Goal: Use online tool/utility: Utilize a website feature to perform a specific function

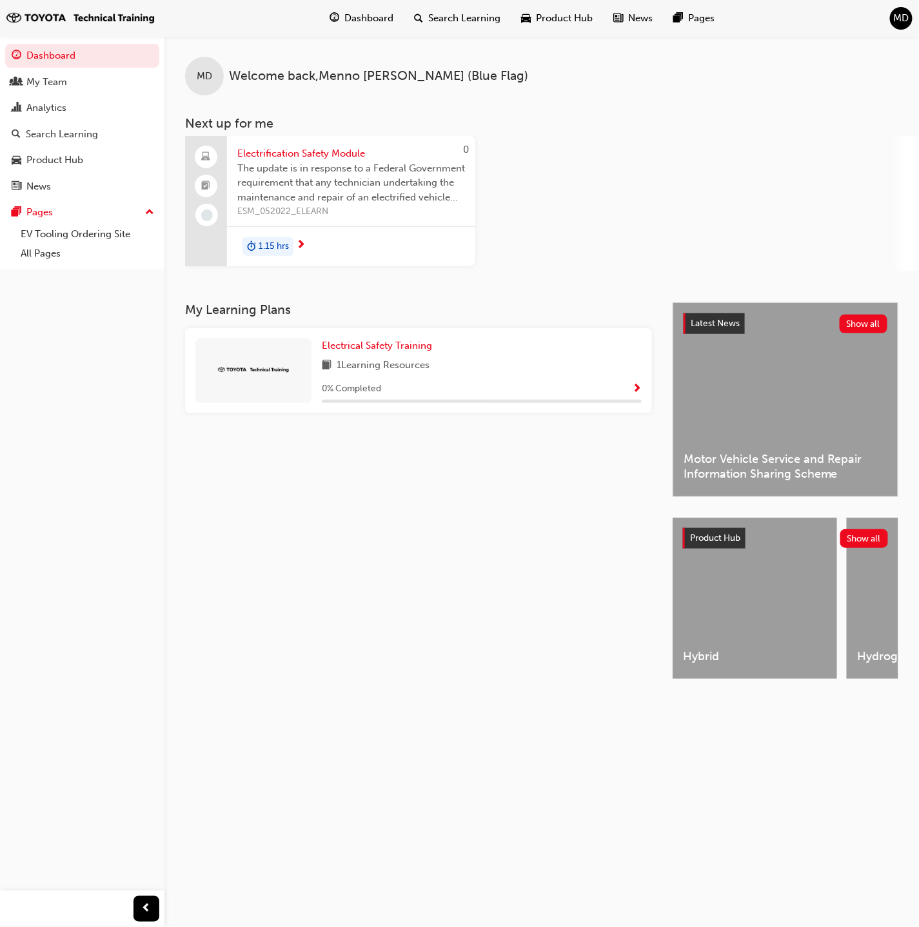
click at [901, 23] on span "MD" at bounding box center [901, 18] width 15 height 15
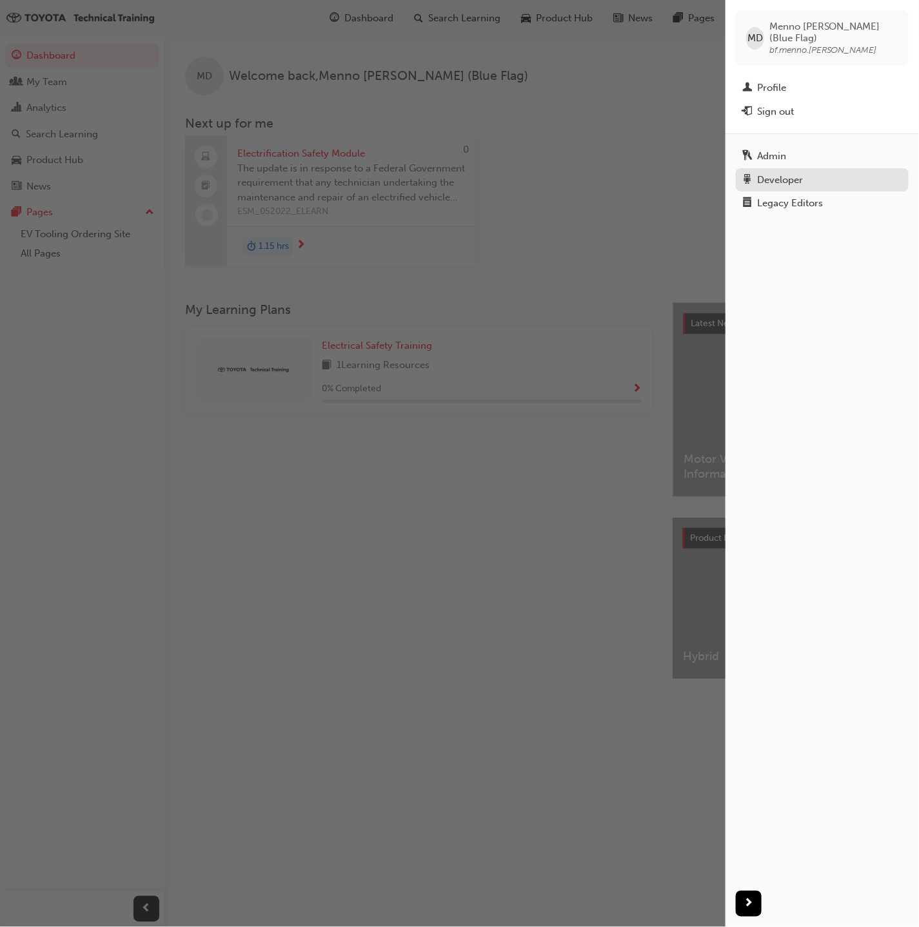
click at [787, 173] on div "Developer" at bounding box center [780, 180] width 46 height 15
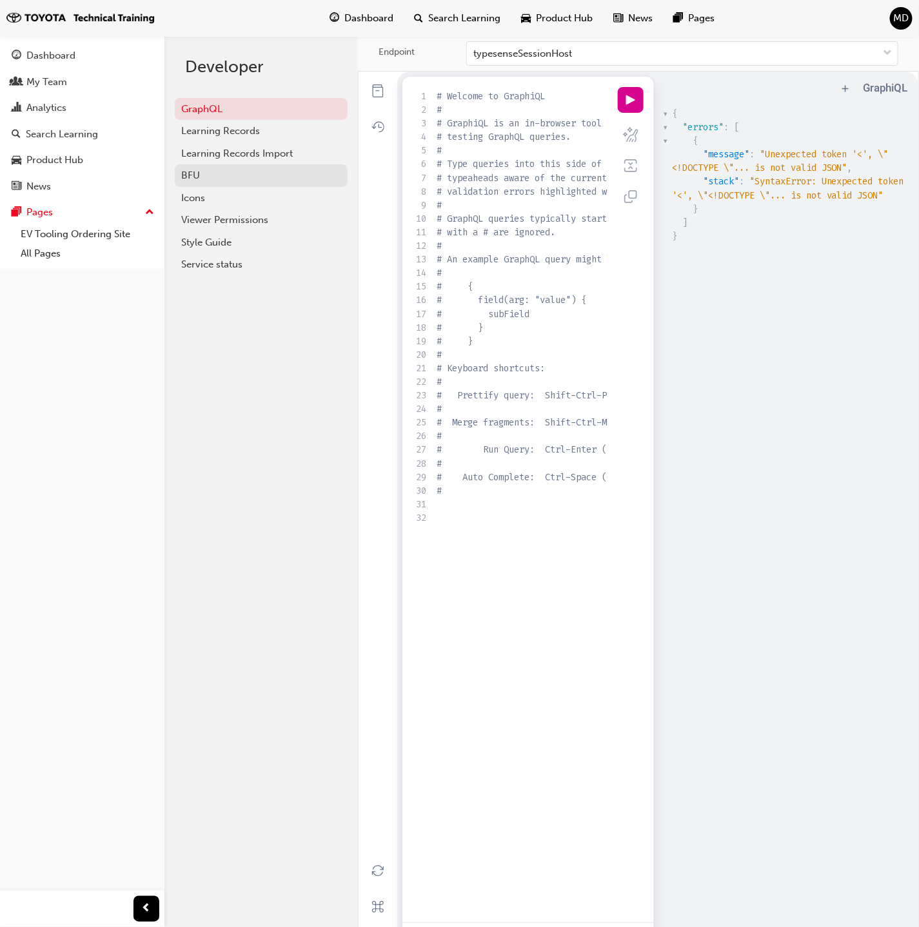
click at [246, 171] on div "BFU" at bounding box center [261, 175] width 160 height 15
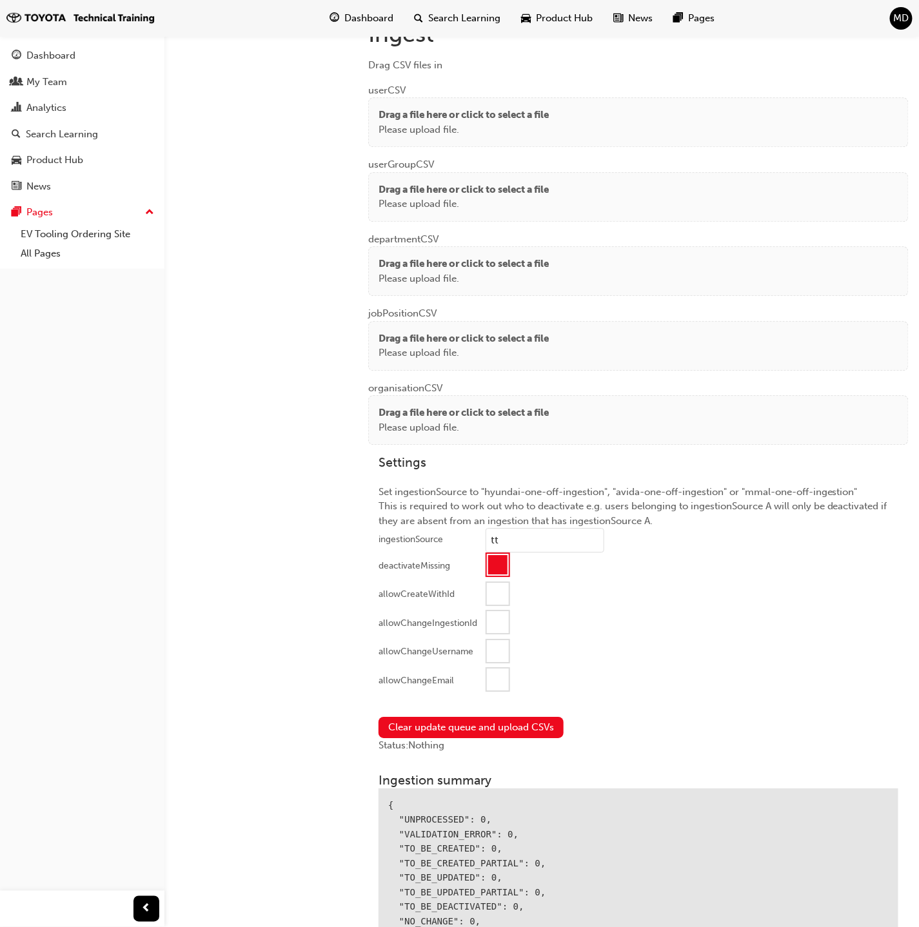
scroll to position [963, 0]
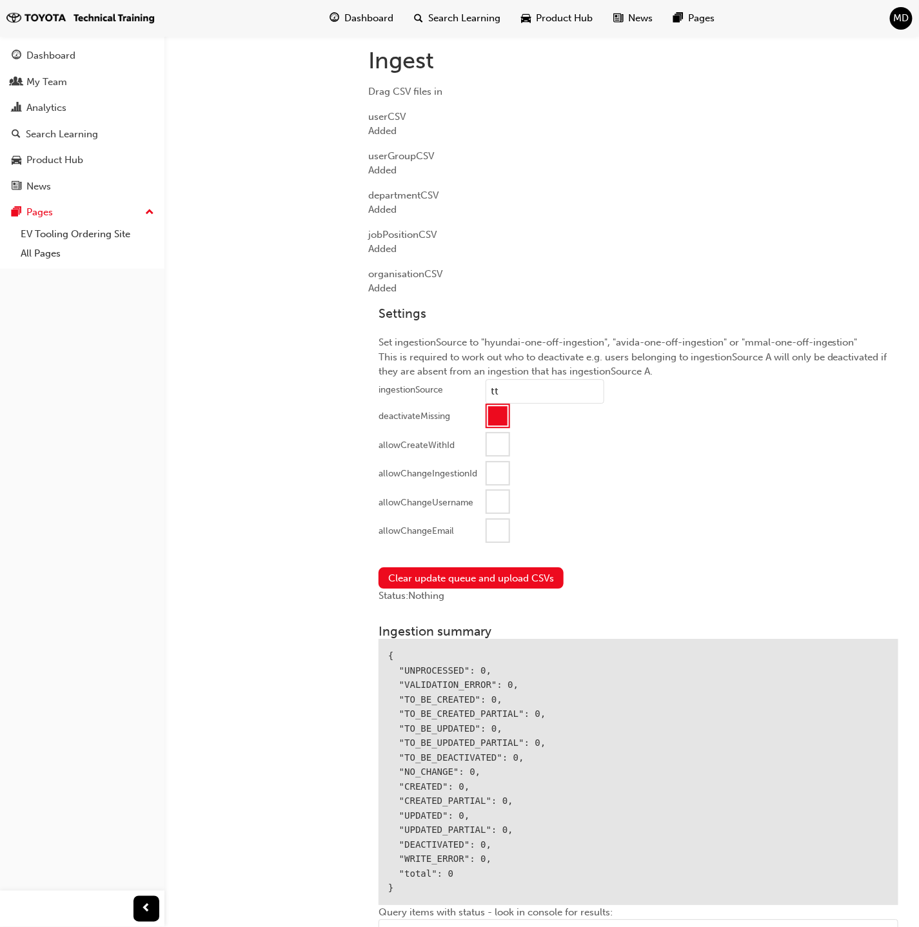
click at [499, 527] on div at bounding box center [498, 531] width 22 height 22
click at [479, 569] on button "Clear update queue and upload CSVs" at bounding box center [470, 577] width 185 height 21
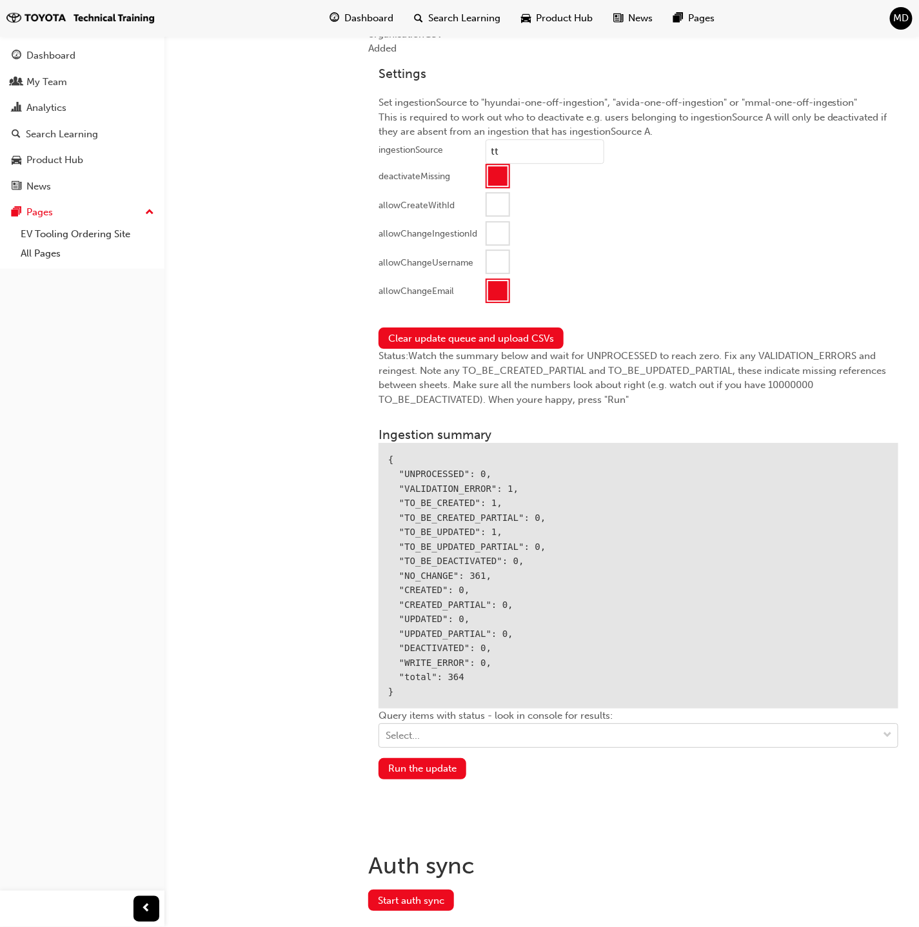
scroll to position [1223, 0]
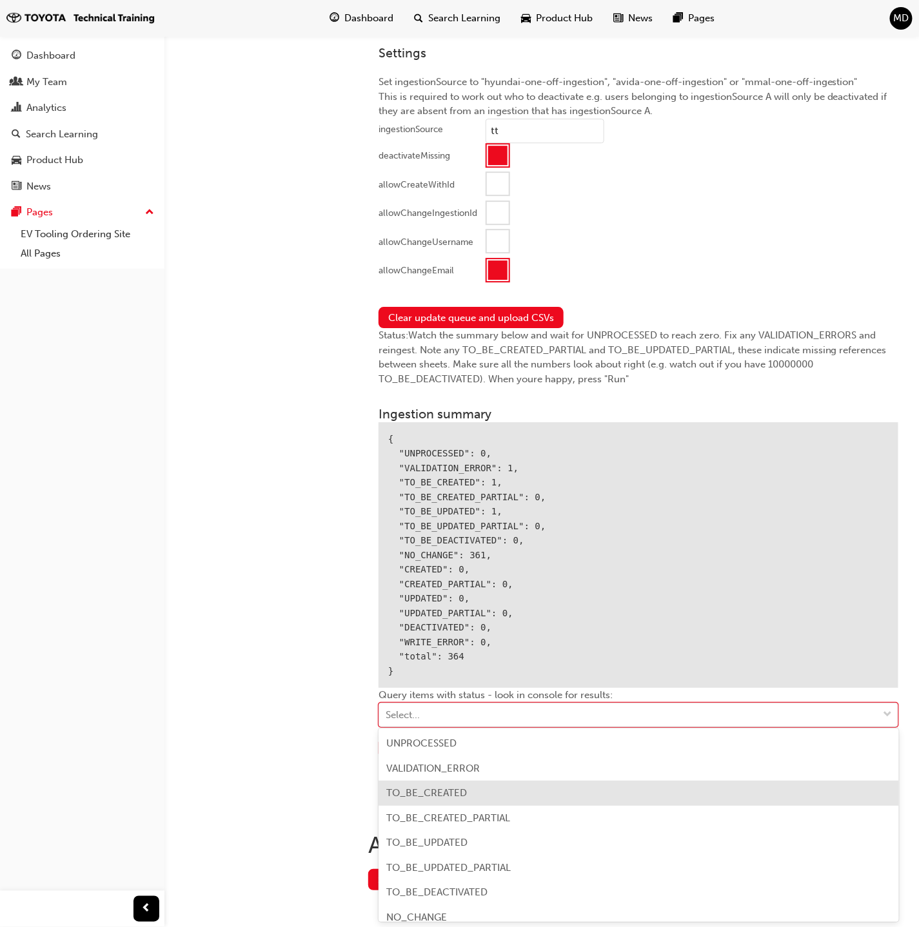
click at [507, 794] on div "TO_BE_CREATED" at bounding box center [638, 793] width 520 height 25
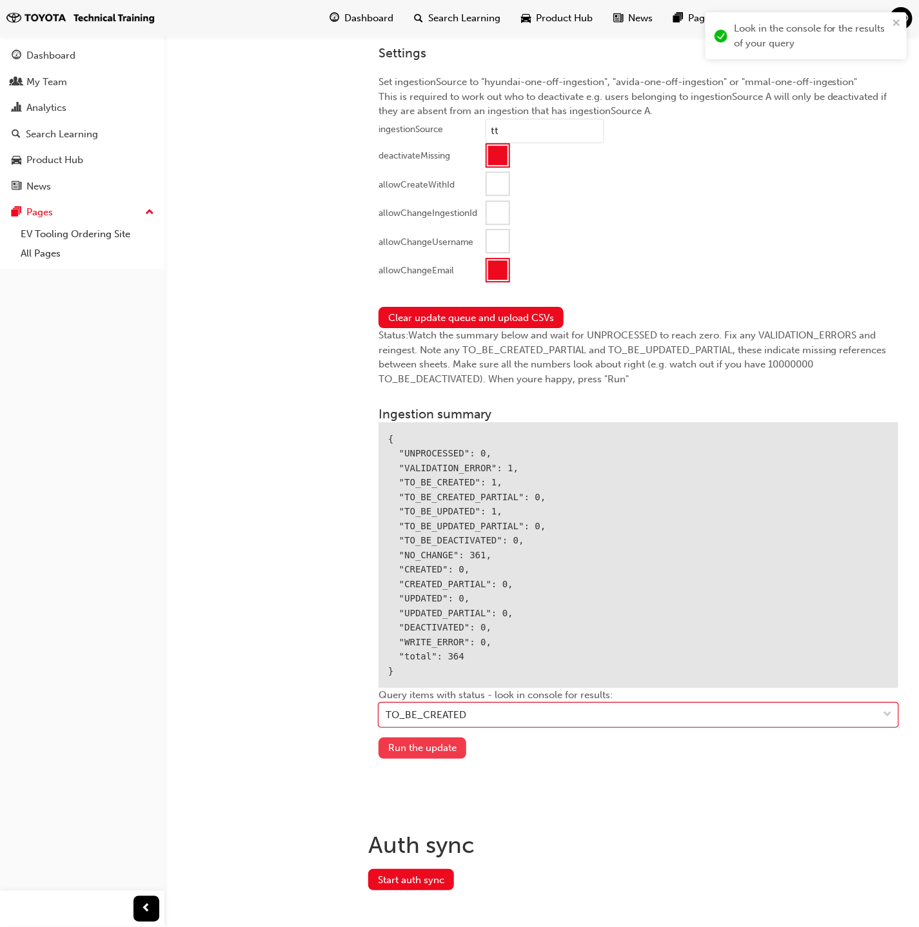
click at [433, 743] on button "Run the update" at bounding box center [422, 748] width 88 height 21
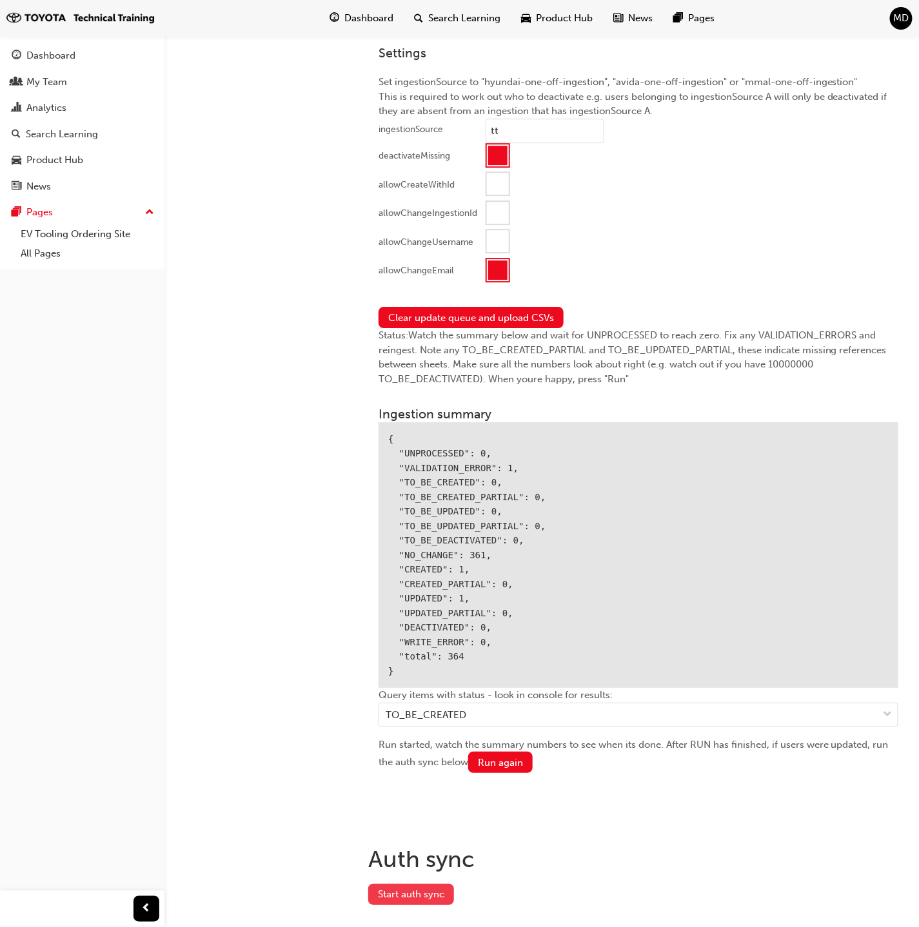
click at [406, 884] on button "Start auth sync" at bounding box center [411, 894] width 86 height 21
